Goal: Information Seeking & Learning: Check status

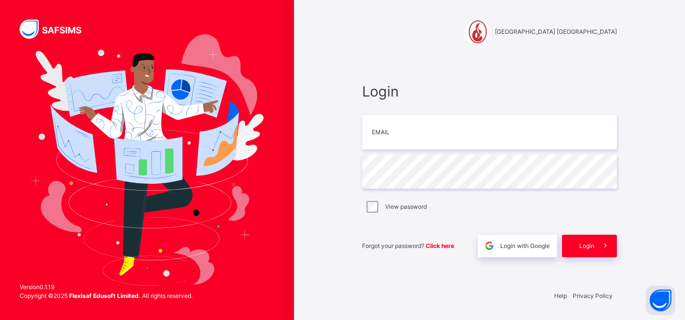
type input "**********"
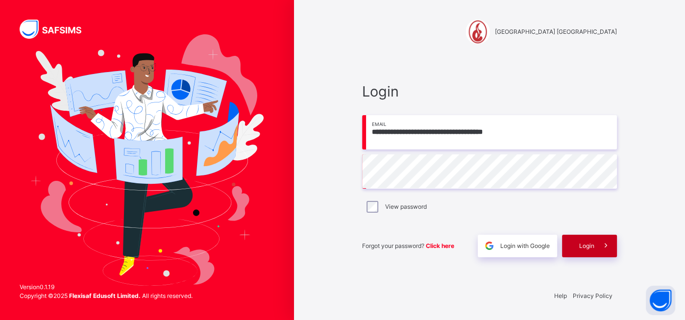
click at [593, 248] on span "Login" at bounding box center [586, 245] width 15 height 9
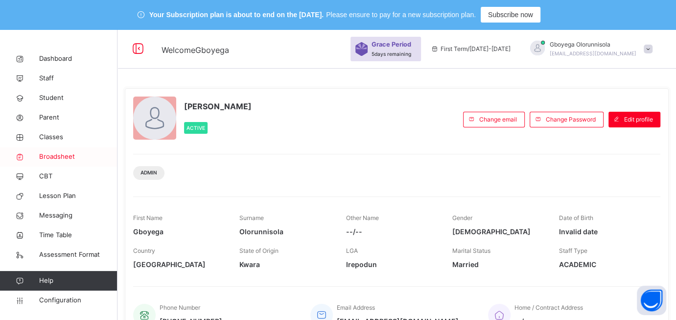
click at [64, 160] on span "Broadsheet" at bounding box center [78, 157] width 78 height 10
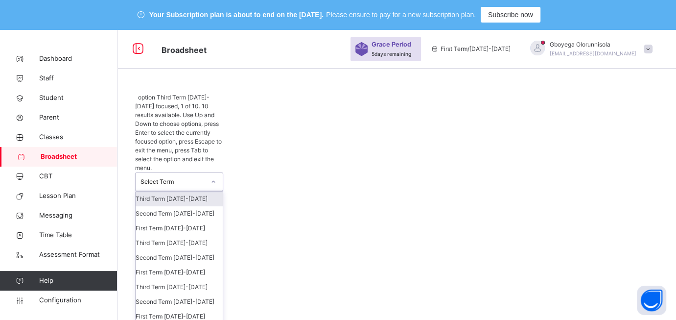
click at [180, 177] on div "Select Term" at bounding box center [173, 181] width 65 height 9
click at [191, 280] on div "Third Term [DATE]-[DATE]" at bounding box center [179, 287] width 87 height 15
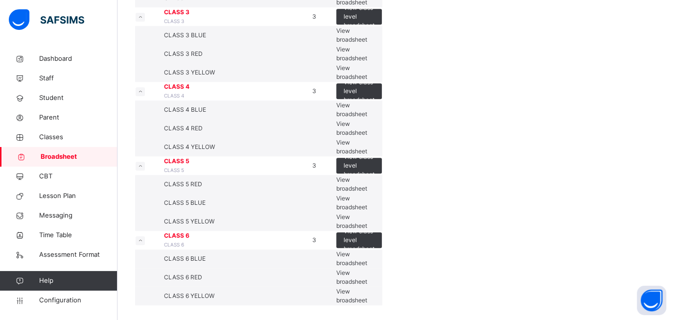
scroll to position [878, 0]
click at [367, 250] on span "View broadsheet" at bounding box center [351, 258] width 31 height 16
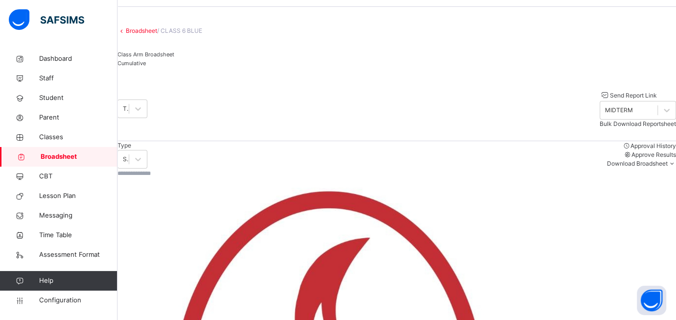
scroll to position [40, 0]
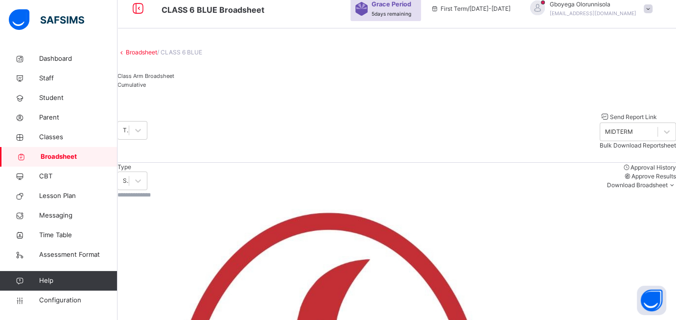
click at [146, 88] on span "Cumulative" at bounding box center [132, 84] width 28 height 7
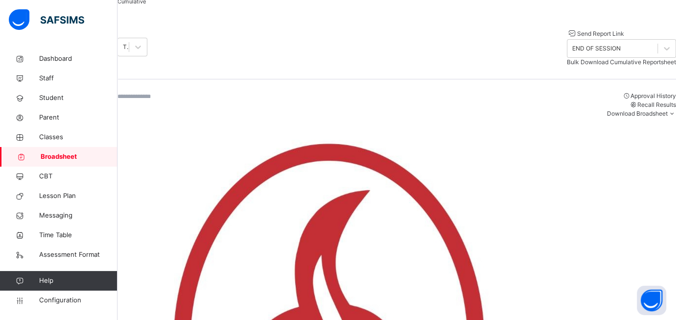
scroll to position [127, 0]
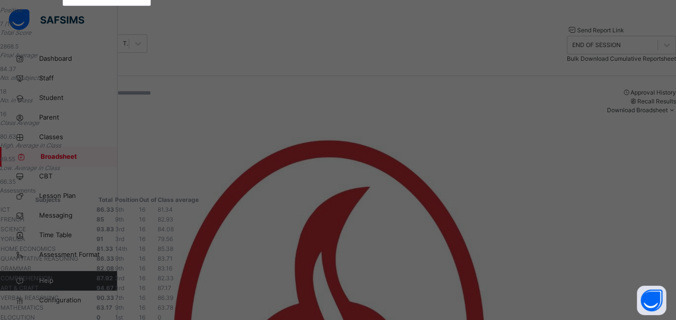
scroll to position [0, 0]
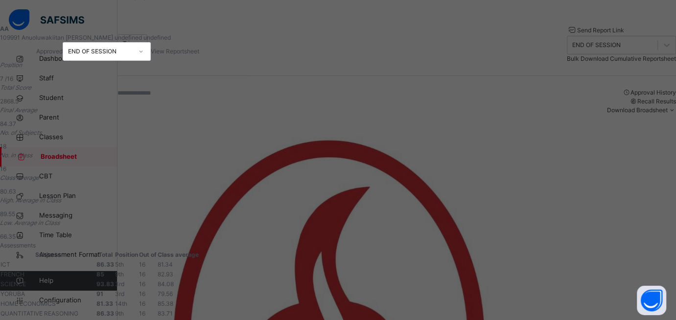
click at [199, 55] on span "View Reportsheet" at bounding box center [175, 51] width 48 height 7
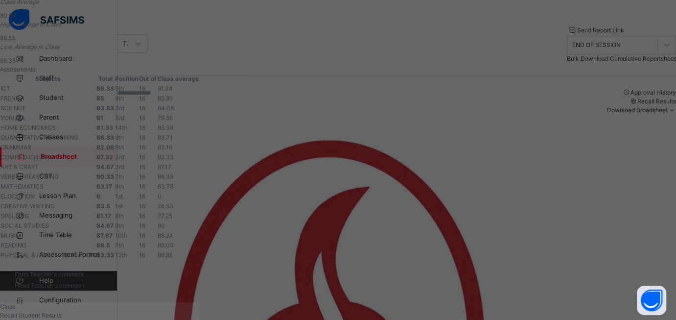
scroll to position [237, 0]
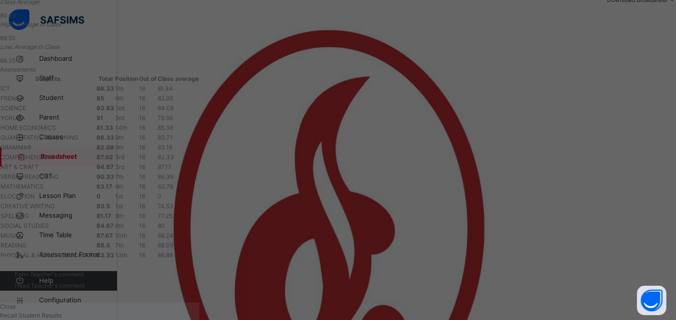
click at [16, 303] on span "Close" at bounding box center [8, 306] width 16 height 7
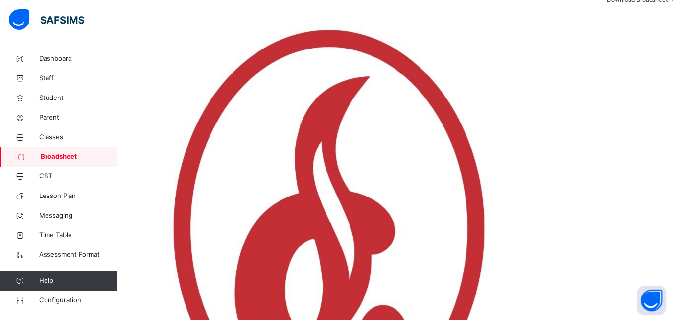
scroll to position [0, 0]
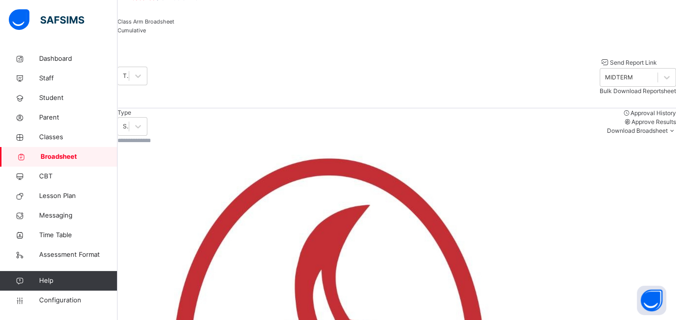
scroll to position [82, 0]
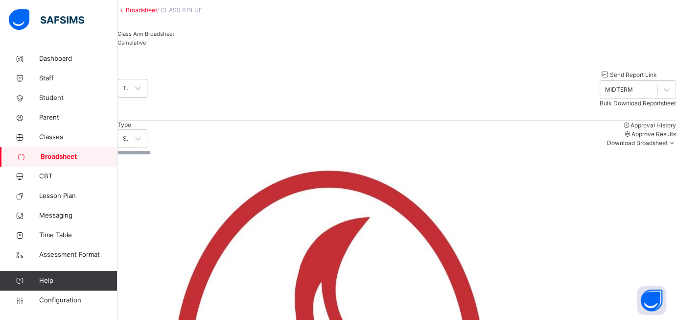
click at [129, 89] on div "Third Term [DATE]-[DATE]" at bounding box center [123, 88] width 11 height 15
click at [225, 89] on div "Third Term [DATE]-[DATE]" at bounding box center [236, 87] width 237 height 15
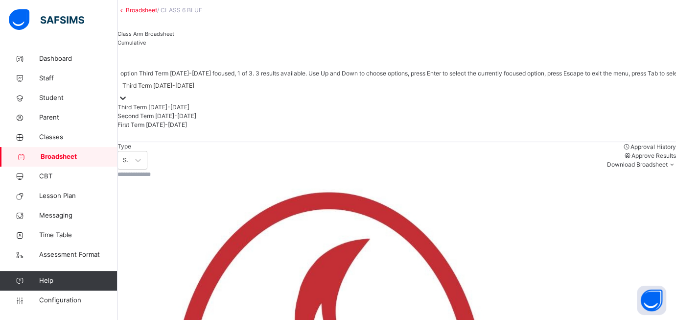
click at [225, 89] on div "Third Term [DATE]-[DATE]" at bounding box center [441, 85] width 646 height 15
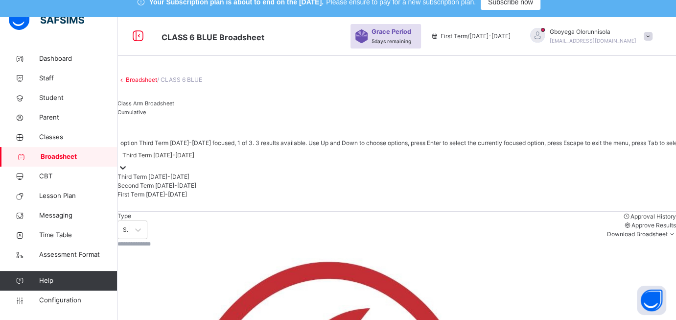
scroll to position [6, 0]
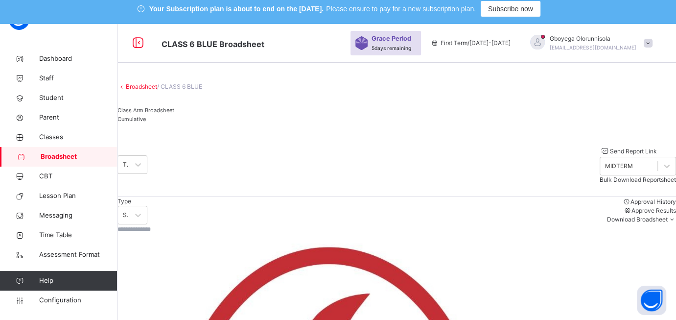
click at [157, 90] on link "Broadsheet" at bounding box center [141, 86] width 31 height 7
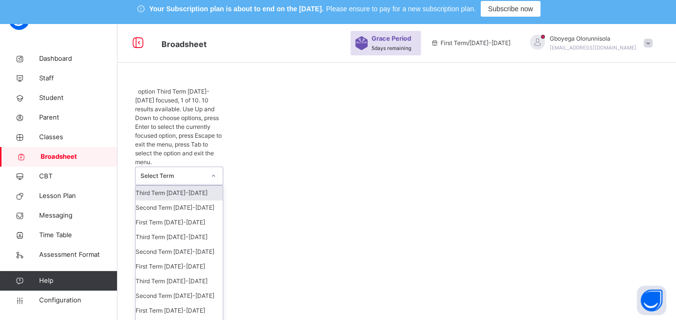
click at [188, 171] on div "Select Term" at bounding box center [173, 175] width 65 height 9
click at [185, 230] on div "Third Term [DATE]-[DATE]" at bounding box center [179, 237] width 87 height 15
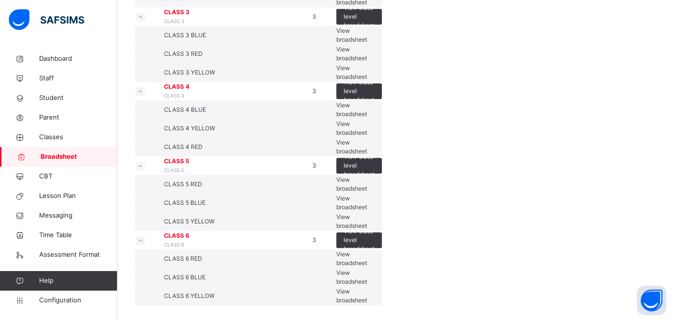
scroll to position [852, 0]
click at [367, 250] on span "View broadsheet" at bounding box center [351, 258] width 31 height 16
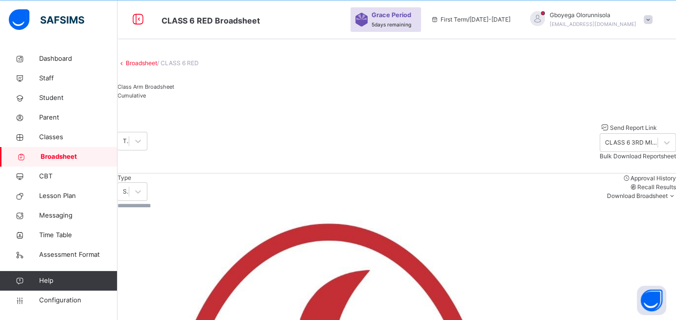
scroll to position [247, 0]
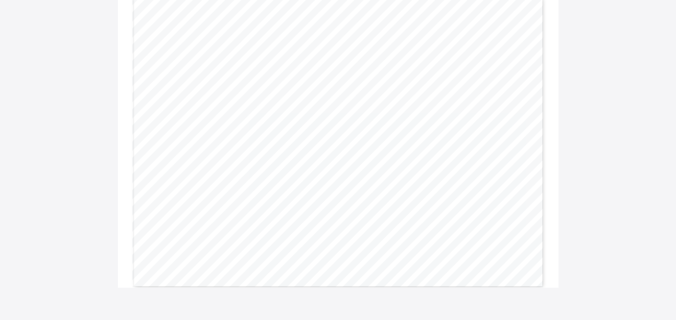
scroll to position [386, 0]
drag, startPoint x: 329, startPoint y: 176, endPoint x: 359, endPoint y: 170, distance: 30.8
click at [359, 170] on div "Page 2 Powered by Flexisaf Edusoft Limited | https://safsims.com Name: Anuoluwa…" at bounding box center [338, 141] width 412 height 292
click at [329, 177] on div "Page 2 Powered by Flexisaf Edusoft Limited | https://safsims.com Name: Anuoluwa…" at bounding box center [338, 141] width 412 height 292
drag, startPoint x: 327, startPoint y: 175, endPoint x: 357, endPoint y: 173, distance: 29.9
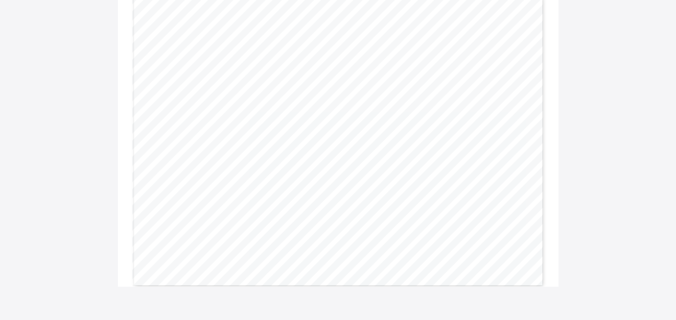
click at [357, 173] on div "Page 2 Powered by Flexisaf Edusoft Limited | https://safsims.com Name: Anuoluwa…" at bounding box center [338, 141] width 412 height 292
drag, startPoint x: 332, startPoint y: 174, endPoint x: 403, endPoint y: 175, distance: 71.0
click at [403, 175] on div "Page 2 Powered by Flexisaf Edusoft Limited | https://safsims.com Name: Anuoluwa…" at bounding box center [338, 141] width 412 height 292
click at [334, 174] on span "83.8" at bounding box center [330, 174] width 7 height 3
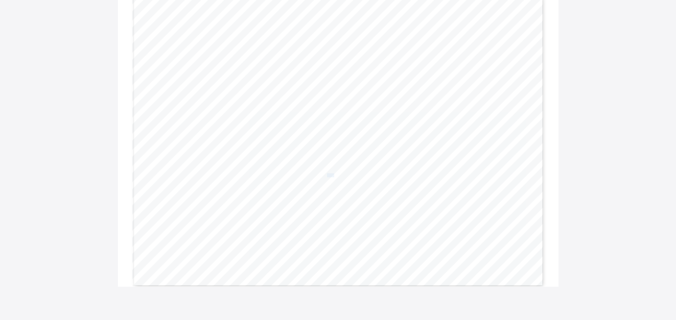
copy span "83.8"
click at [334, 174] on span "83.8" at bounding box center [330, 174] width 7 height 3
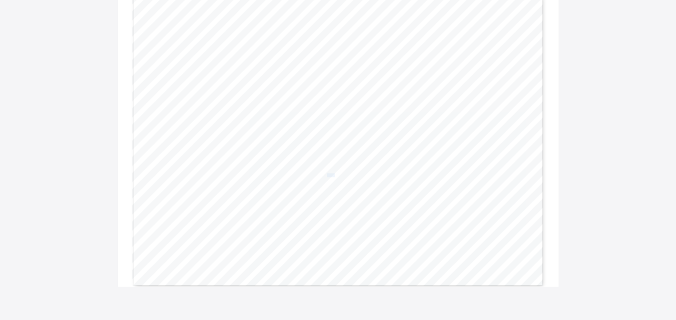
click at [334, 174] on span "83.8" at bounding box center [330, 174] width 7 height 3
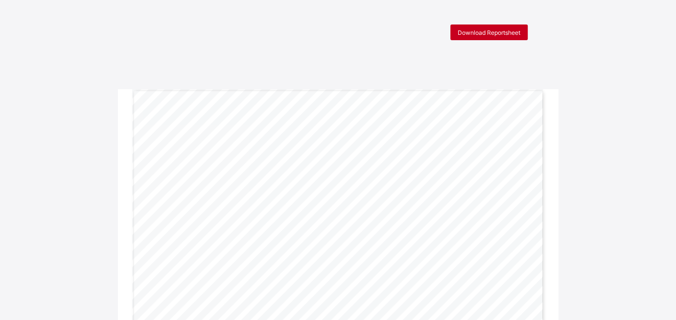
click at [490, 30] on span "Download Reportsheet" at bounding box center [489, 32] width 63 height 7
click at [445, 104] on div "Page 1 Powered by Flexisaf Edusoft Limited | https://safsims.com COGNITIVE ABIL…" at bounding box center [338, 235] width 412 height 292
